Goal: Task Accomplishment & Management: Manage account settings

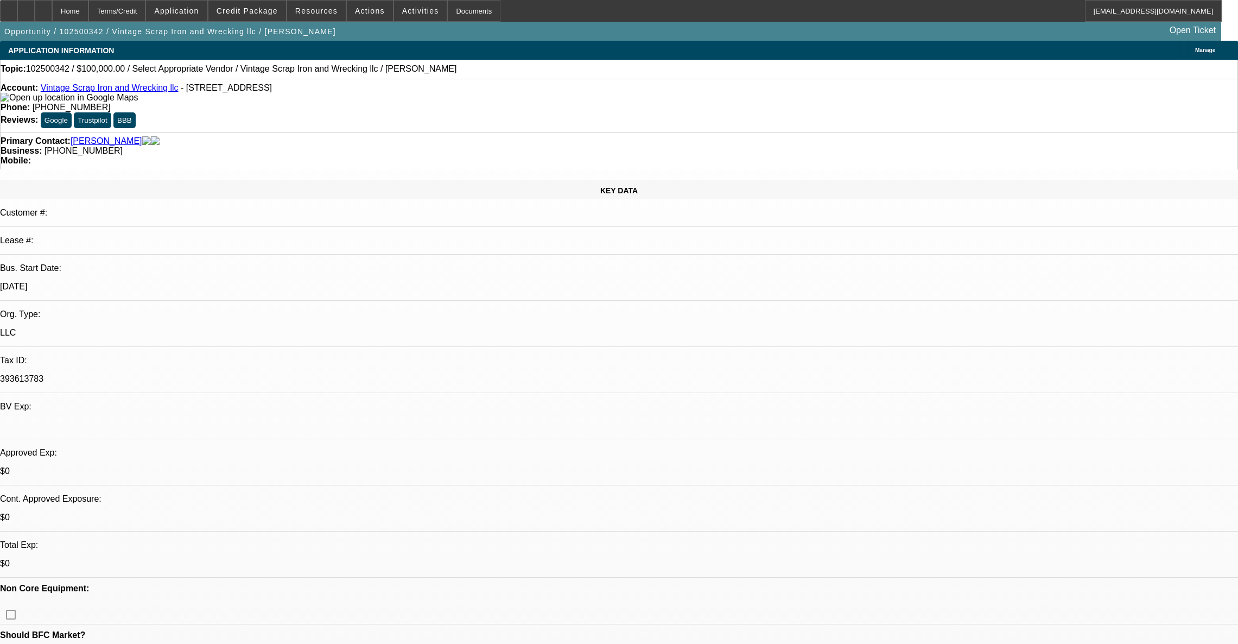
select select "0"
select select "2"
select select "0.1"
select select "4"
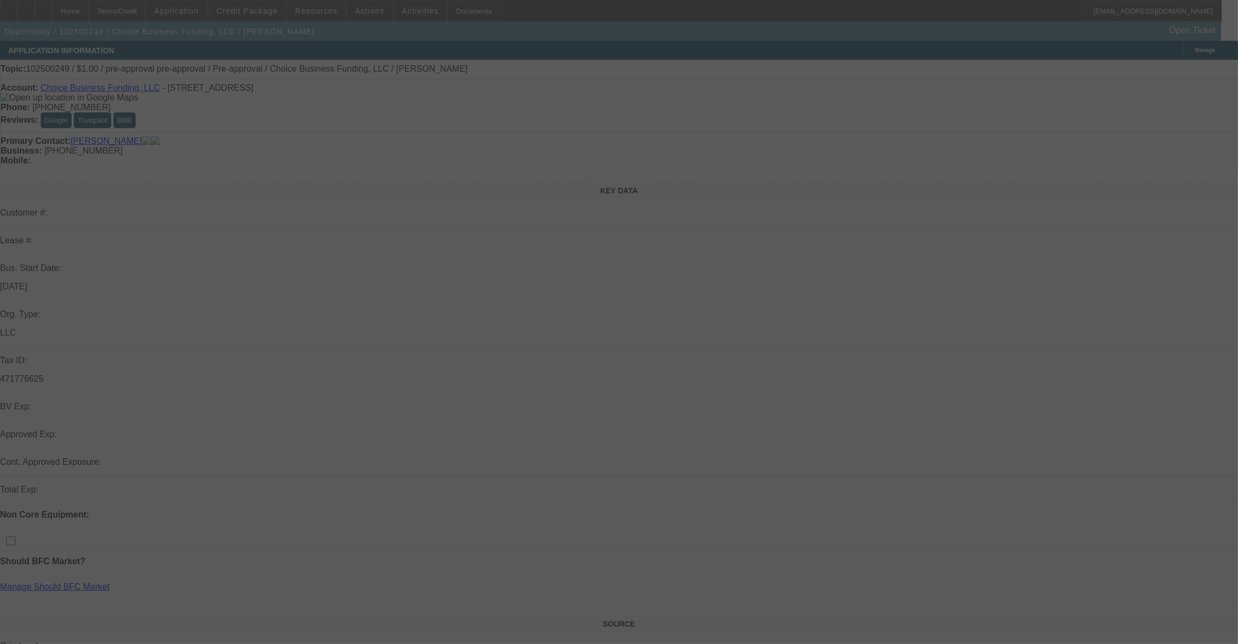
select select "0"
select select "2"
select select "0"
select select "6"
